Goal: Task Accomplishment & Management: Use online tool/utility

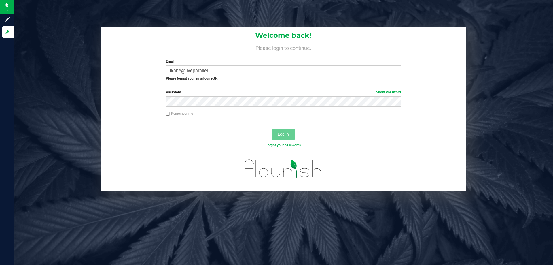
drag, startPoint x: 552, startPoint y: 85, endPoint x: 536, endPoint y: 87, distance: 16.8
click at [548, 87] on div "Welcome back! Please login to continue. Email tkane@liveparallel. Required Plea…" at bounding box center [284, 109] width 548 height 164
click at [254, 71] on input "tkane@liveparallel." at bounding box center [283, 70] width 235 height 10
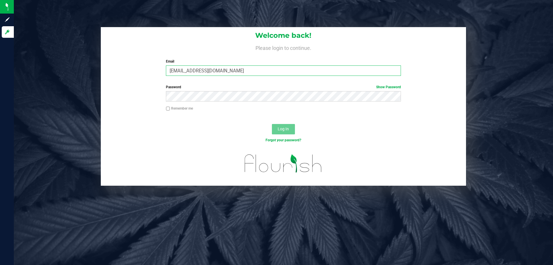
type input "[EMAIL_ADDRESS][DOMAIN_NAME]"
click at [272, 124] on button "Log In" at bounding box center [283, 129] width 23 height 10
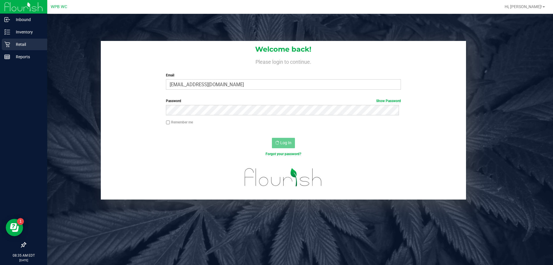
click at [12, 42] on p "Retail" at bounding box center [27, 44] width 35 height 7
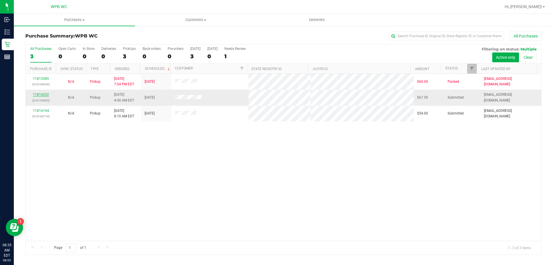
click at [39, 95] on link "11816032" at bounding box center [41, 95] width 16 height 4
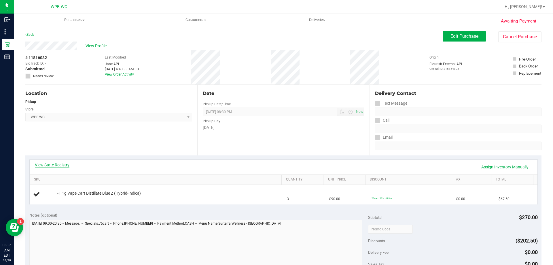
click at [51, 163] on link "View State Registry" at bounding box center [52, 165] width 35 height 6
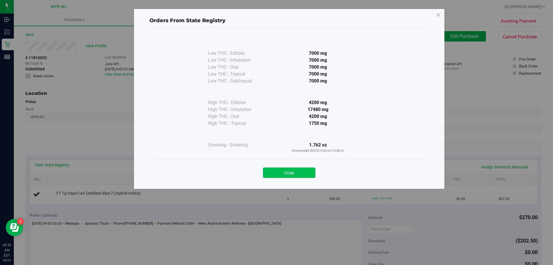
click at [289, 173] on button "Close" at bounding box center [289, 172] width 52 height 10
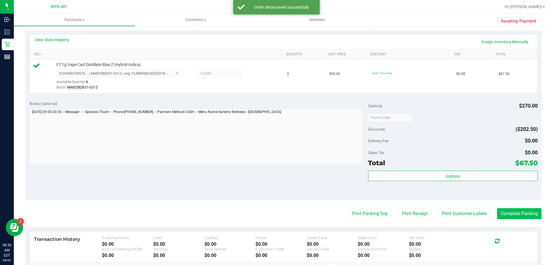
scroll to position [173, 0]
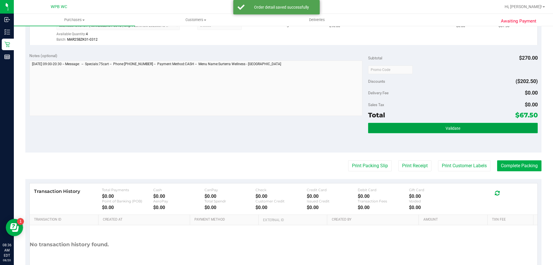
click at [446, 129] on span "Validate" at bounding box center [453, 128] width 15 height 5
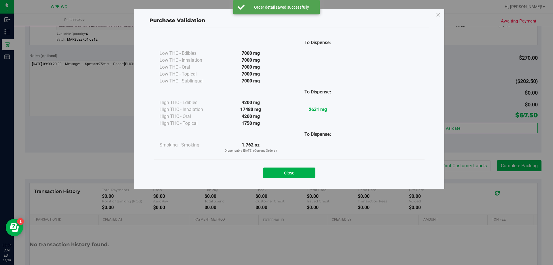
click at [306, 175] on button "Close" at bounding box center [289, 172] width 52 height 10
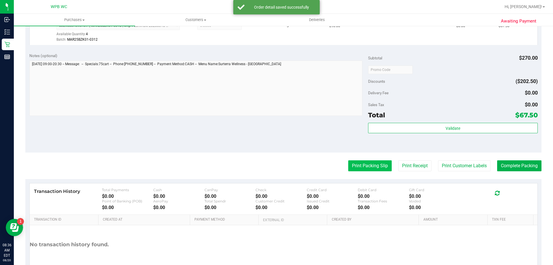
click at [365, 165] on button "Print Packing Slip" at bounding box center [371, 165] width 44 height 11
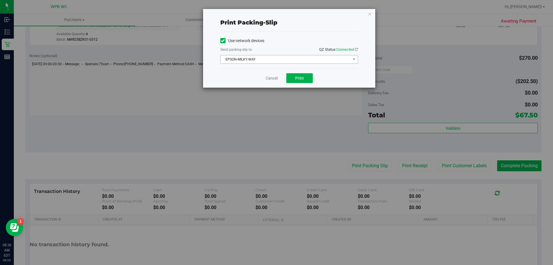
click at [295, 60] on span "EPSON-MILKY-WAY" at bounding box center [286, 59] width 130 height 8
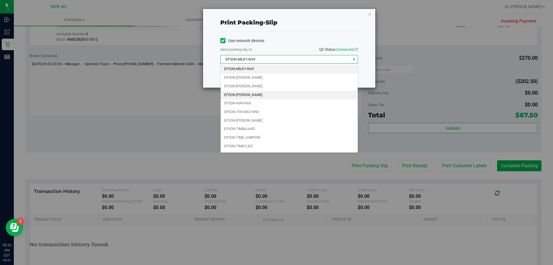
click at [252, 97] on li "EPSON-[PERSON_NAME]" at bounding box center [289, 95] width 137 height 9
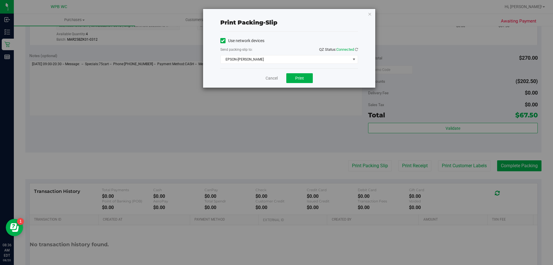
click at [263, 65] on div "Use network devices Send packing-slip to: QZ Status: Connected EPSON-[PERSON_NA…" at bounding box center [290, 50] width 138 height 37
click at [265, 59] on span "EPSON-[PERSON_NAME]" at bounding box center [286, 59] width 130 height 8
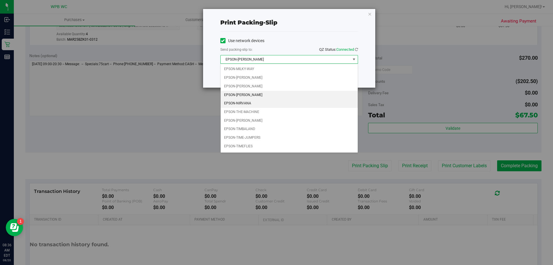
click at [257, 102] on li "EPSON-NIRVANA" at bounding box center [289, 103] width 137 height 9
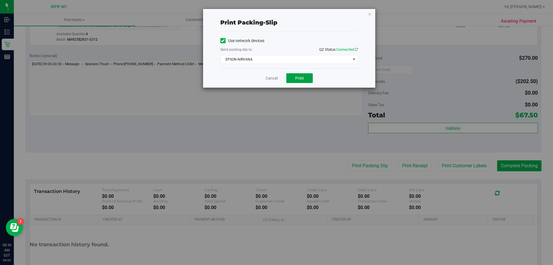
click at [306, 78] on button "Print" at bounding box center [300, 78] width 27 height 10
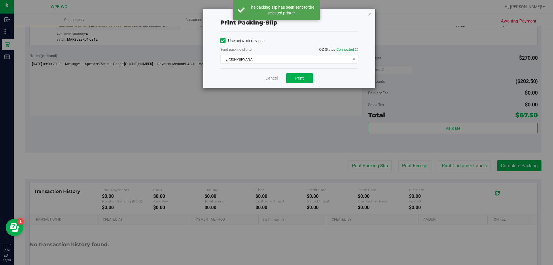
click at [268, 80] on link "Cancel" at bounding box center [272, 78] width 12 height 6
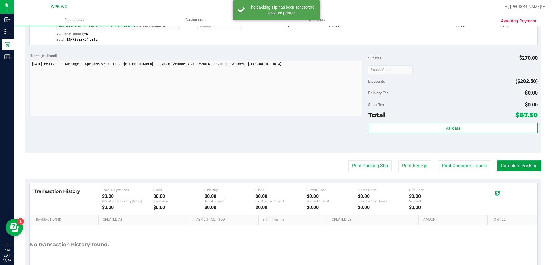
click at [498, 168] on button "Complete Packing" at bounding box center [520, 165] width 44 height 11
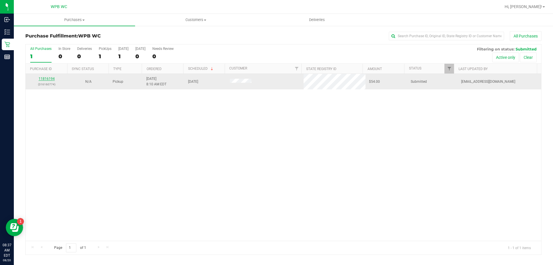
click at [52, 77] on link "11816194" at bounding box center [47, 79] width 16 height 4
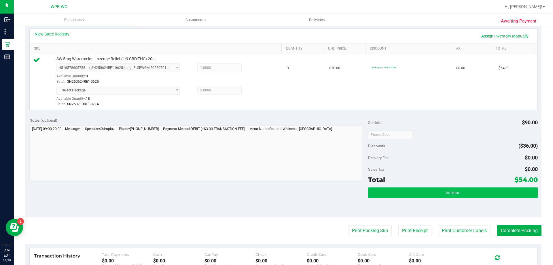
scroll to position [229, 0]
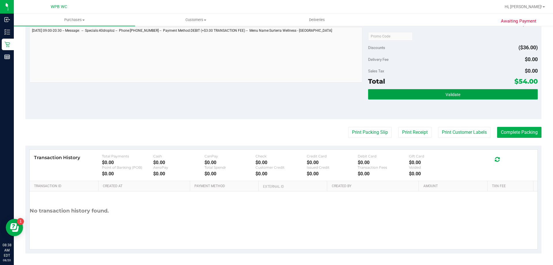
click at [434, 95] on button "Validate" at bounding box center [453, 94] width 170 height 10
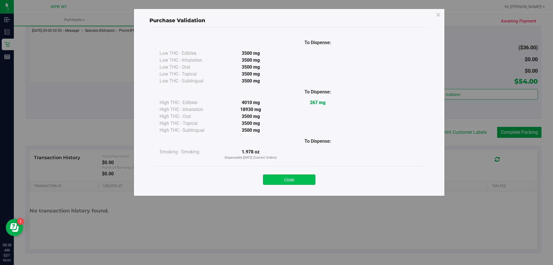
click at [284, 176] on button "Close" at bounding box center [289, 179] width 52 height 10
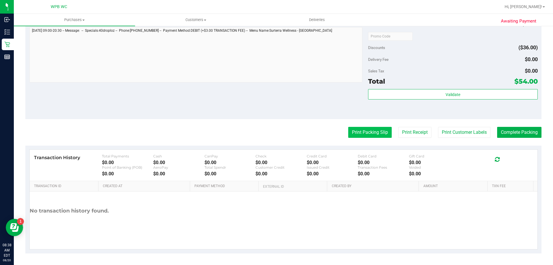
click at [360, 131] on button "Print Packing Slip" at bounding box center [371, 132] width 44 height 11
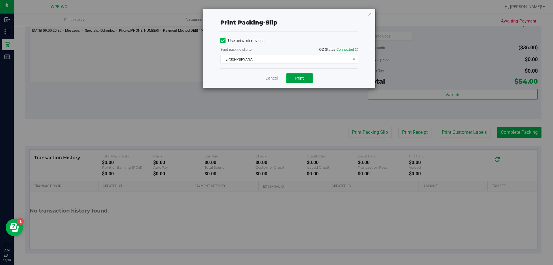
click at [310, 80] on button "Print" at bounding box center [300, 78] width 27 height 10
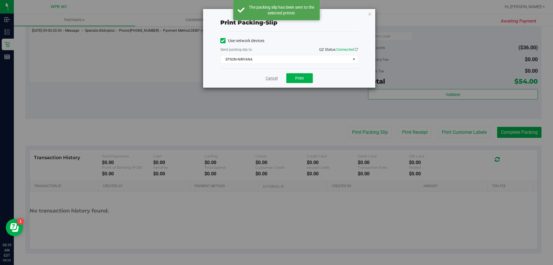
click at [274, 76] on link "Cancel" at bounding box center [272, 78] width 12 height 6
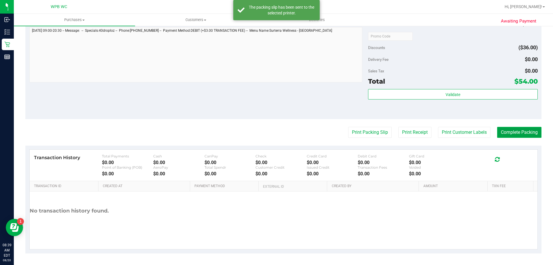
click at [530, 134] on button "Complete Packing" at bounding box center [520, 132] width 44 height 11
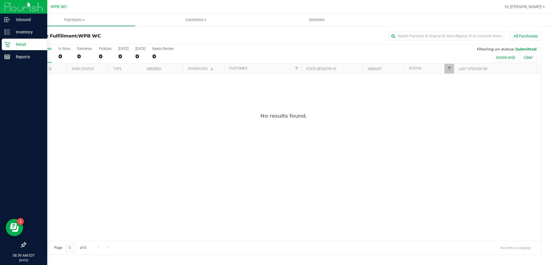
click at [20, 46] on p "Retail" at bounding box center [27, 44] width 35 height 7
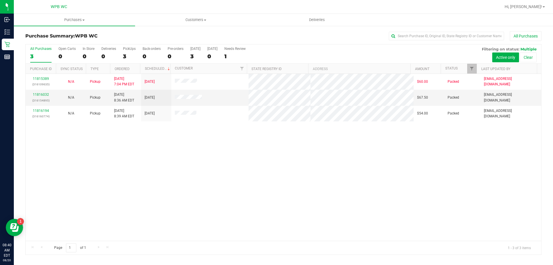
click at [281, 149] on div "11815389 (316109635) N/A Pickup [DATE] 7:04 PM EDT 8/20/2025 $60.00 Packed [EMA…" at bounding box center [284, 157] width 516 height 167
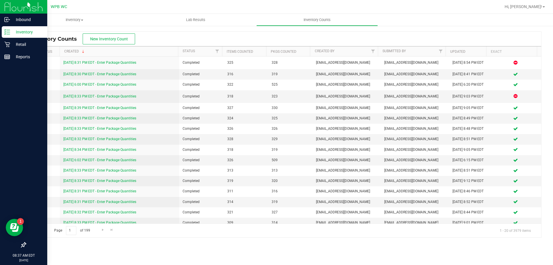
click at [19, 30] on p "Inventory" at bounding box center [27, 32] width 35 height 7
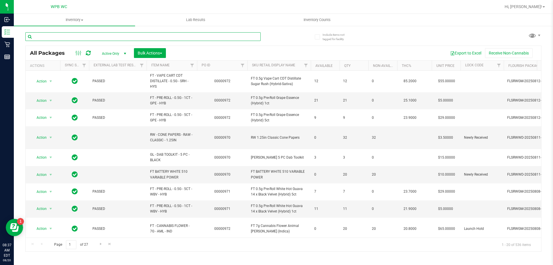
click at [126, 37] on input "text" at bounding box center [143, 36] width 236 height 9
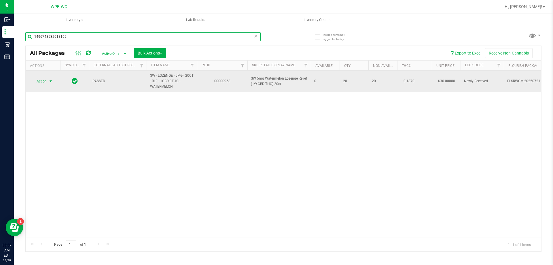
type input "1496748532618169"
click at [41, 83] on span "Action" at bounding box center [39, 81] width 16 height 8
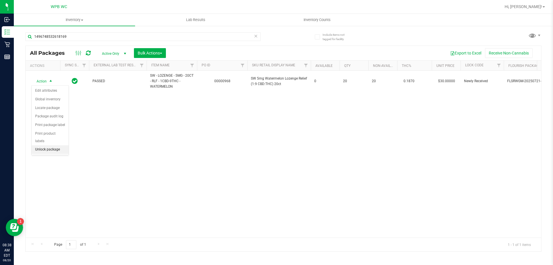
click at [50, 145] on li "Unlock package" at bounding box center [50, 149] width 37 height 9
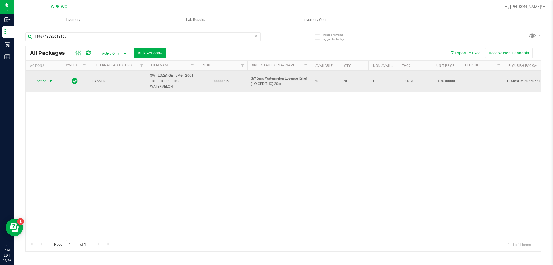
click at [42, 81] on span "Action" at bounding box center [39, 81] width 16 height 8
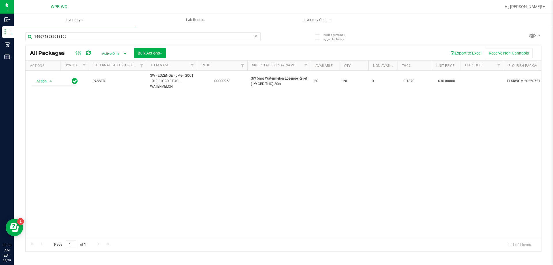
click at [97, 142] on div "Action Action Create package Edit attributes Global inventory Locate package Lo…" at bounding box center [284, 154] width 516 height 167
